Goal: Task Accomplishment & Management: Use online tool/utility

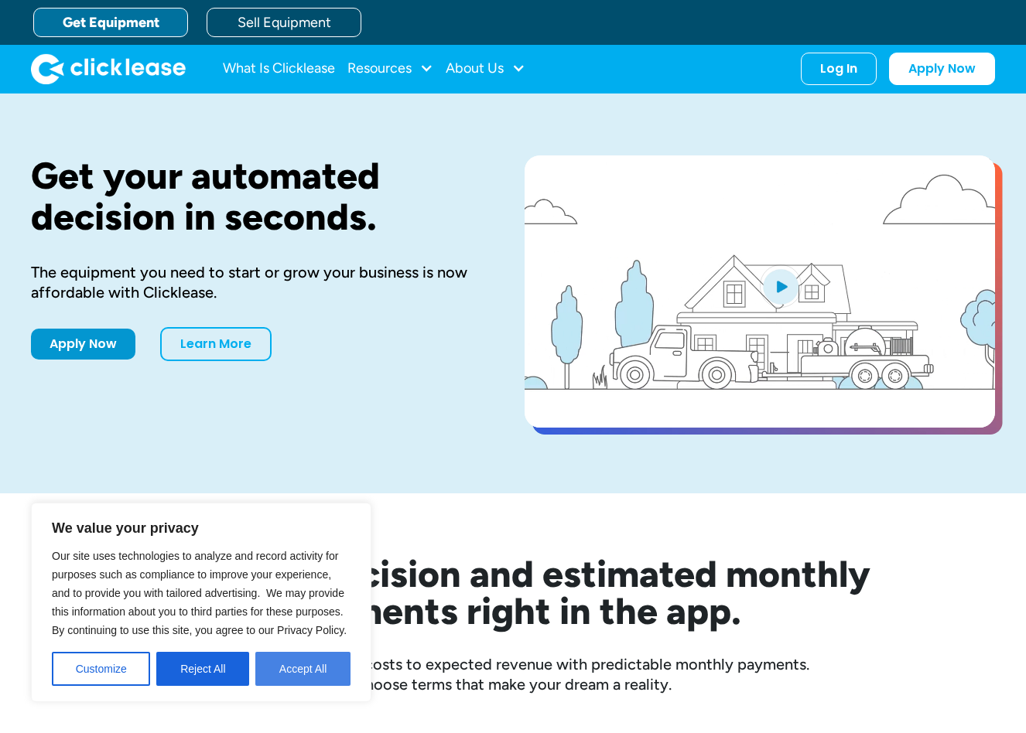
click at [315, 668] on button "Accept All" at bounding box center [302, 669] width 95 height 34
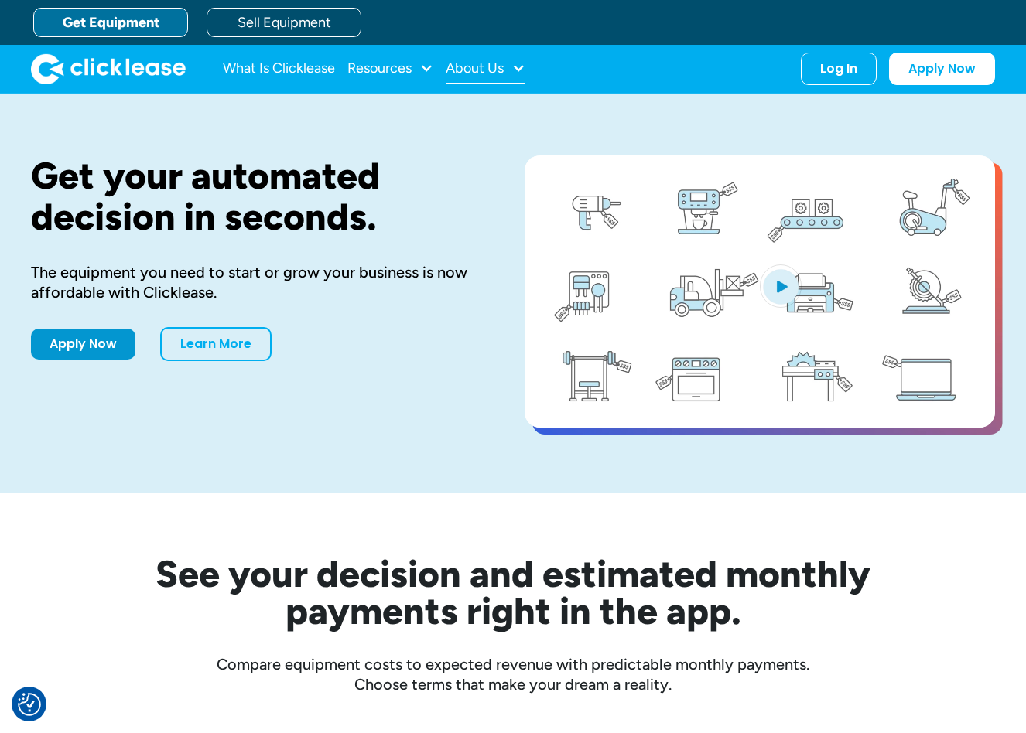
click at [484, 68] on div "About Us" at bounding box center [474, 68] width 58 height 0
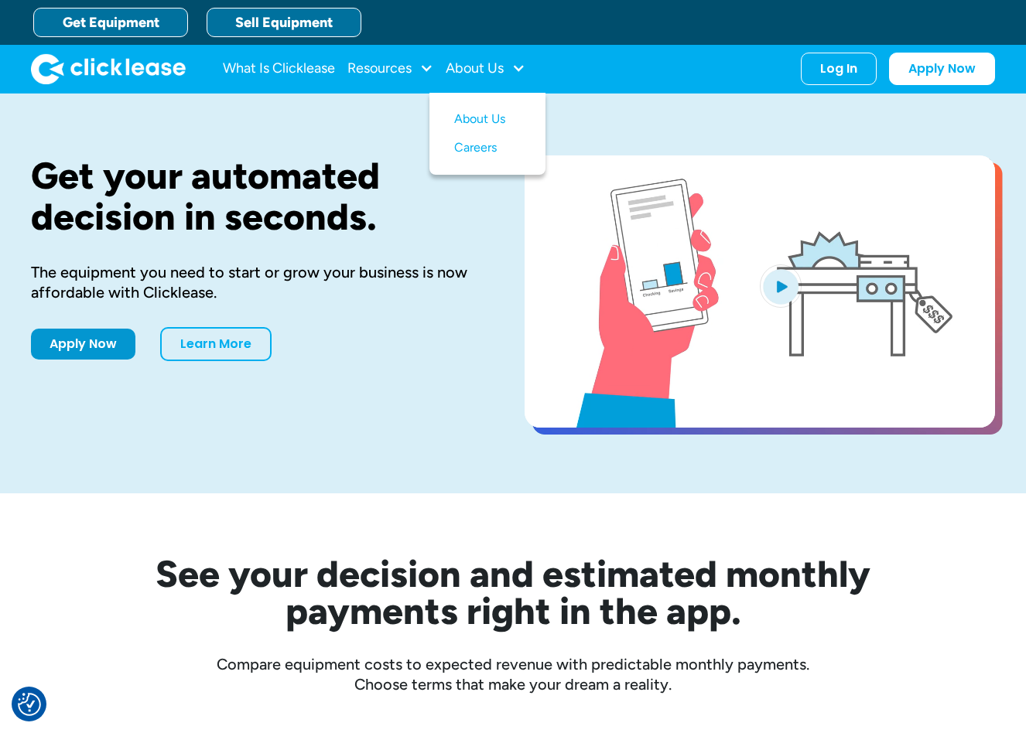
click at [298, 22] on link "Sell Equipment" at bounding box center [284, 22] width 155 height 29
